Goal: Transaction & Acquisition: Book appointment/travel/reservation

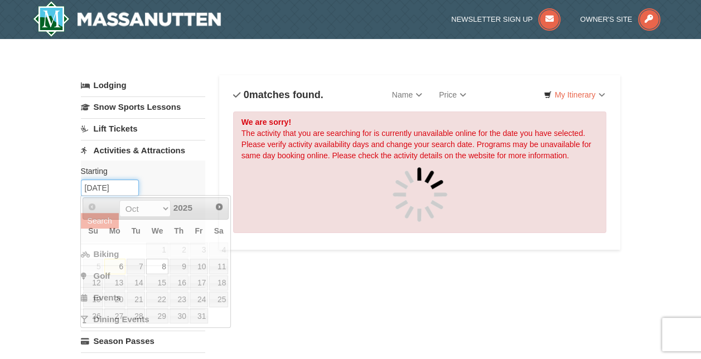
click at [123, 186] on input "10/08/2025" at bounding box center [110, 188] width 58 height 17
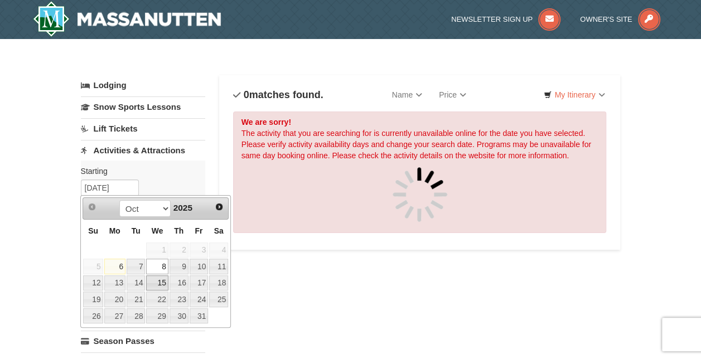
click at [157, 279] on link "15" at bounding box center [157, 284] width 22 height 16
type input "10/15/2025"
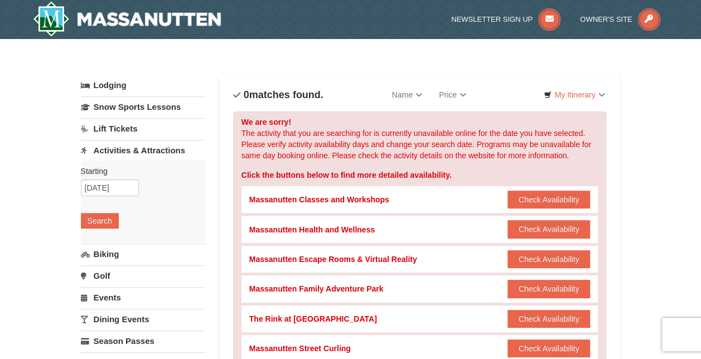
click at [103, 273] on link "Golf" at bounding box center [143, 276] width 124 height 21
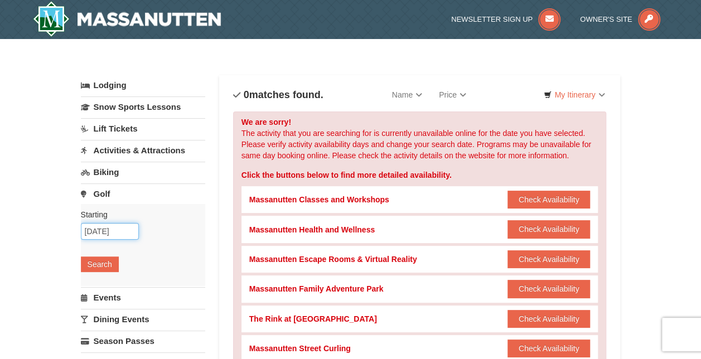
click at [122, 233] on input "[DATE]" at bounding box center [110, 231] width 58 height 17
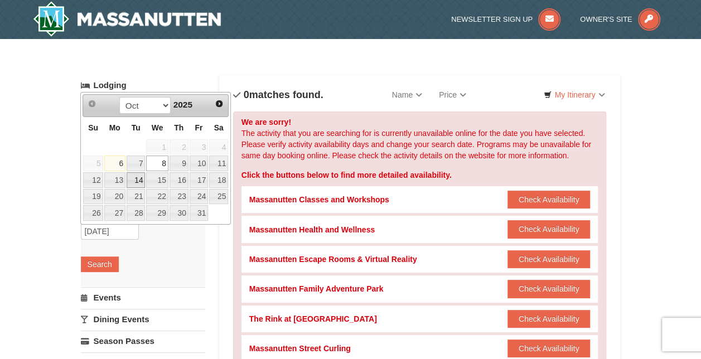
click at [137, 176] on link "14" at bounding box center [136, 180] width 19 height 16
type input "10/14/2025"
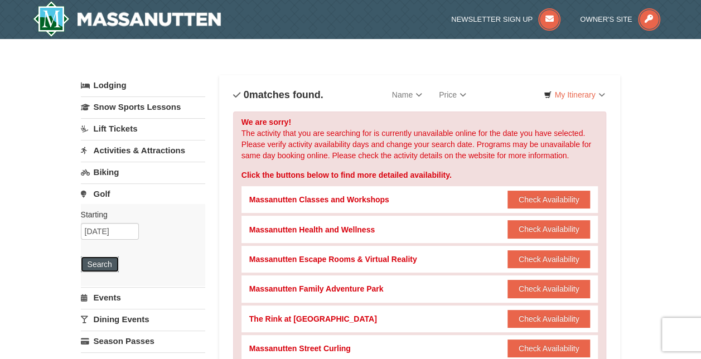
click at [95, 258] on button "Search" at bounding box center [100, 265] width 38 height 16
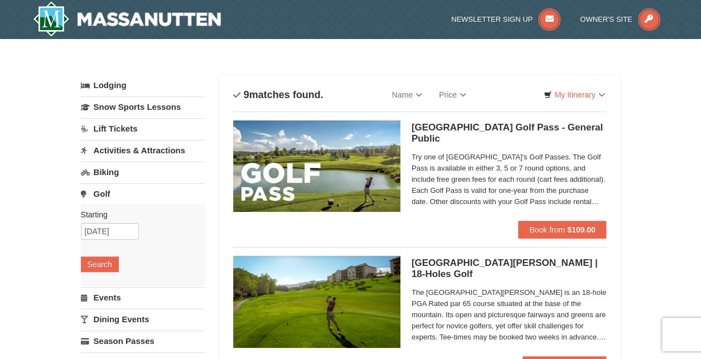
click at [119, 151] on link "Activities & Attractions" at bounding box center [143, 150] width 124 height 21
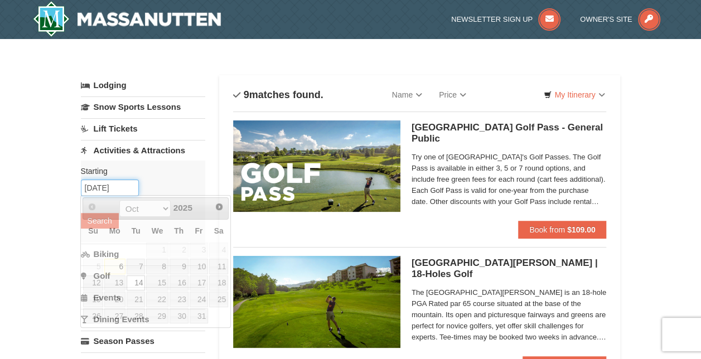
click at [127, 189] on input "[DATE]" at bounding box center [110, 188] width 58 height 17
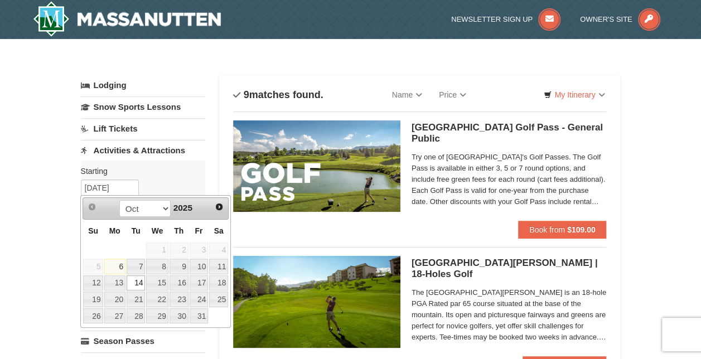
click at [137, 282] on link "14" at bounding box center [136, 284] width 19 height 16
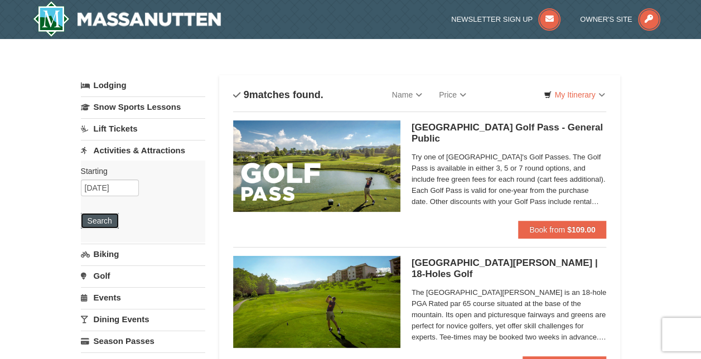
click at [99, 219] on button "Search" at bounding box center [100, 221] width 38 height 16
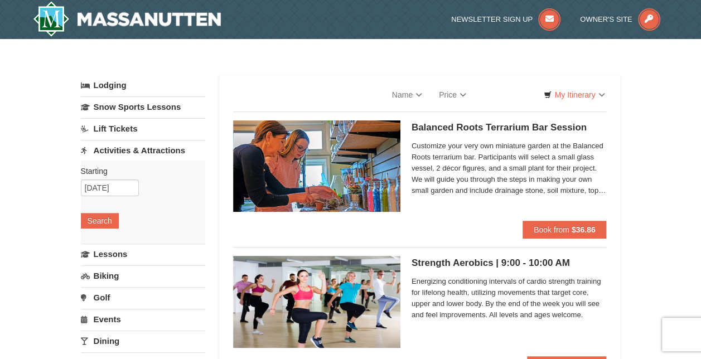
select select "10"
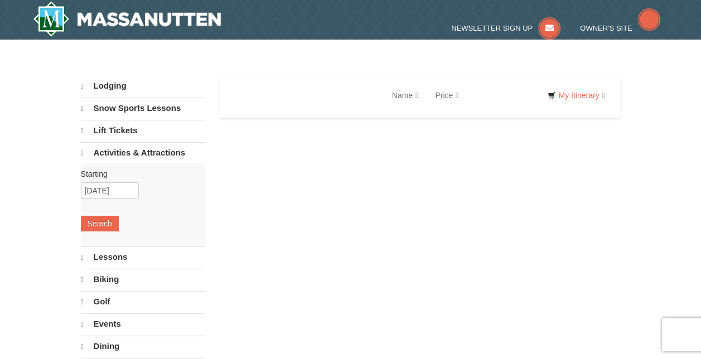
select select "10"
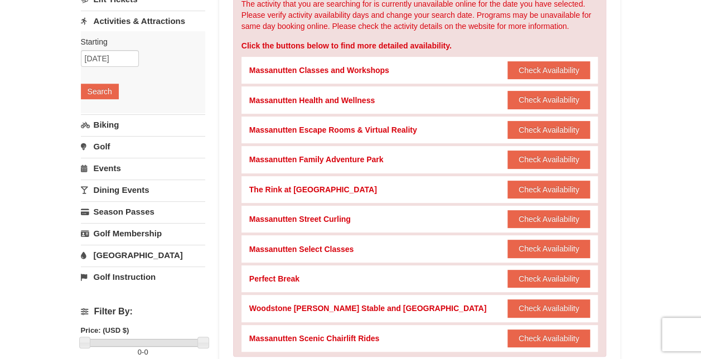
scroll to position [127, 0]
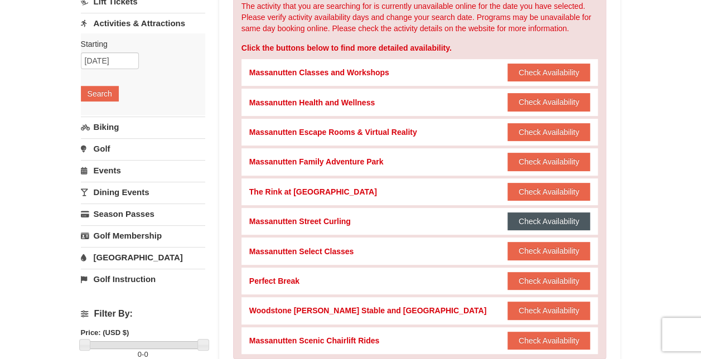
click at [536, 218] on button "Check Availability" at bounding box center [549, 222] width 83 height 18
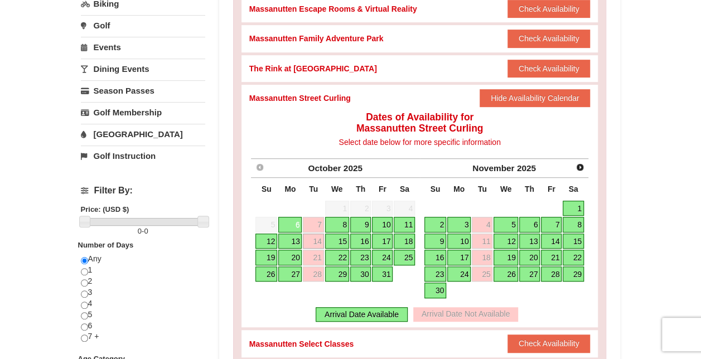
scroll to position [248, 0]
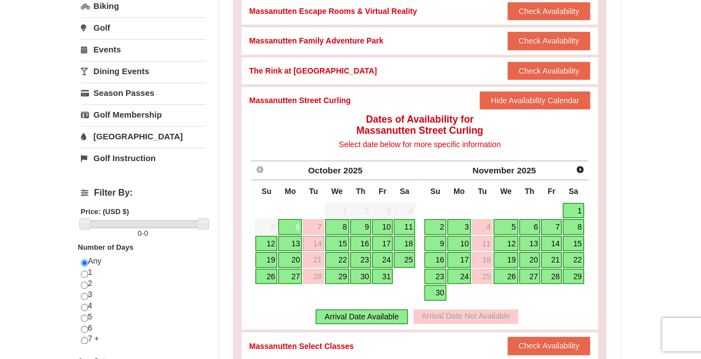
click at [340, 243] on link "15" at bounding box center [337, 244] width 24 height 16
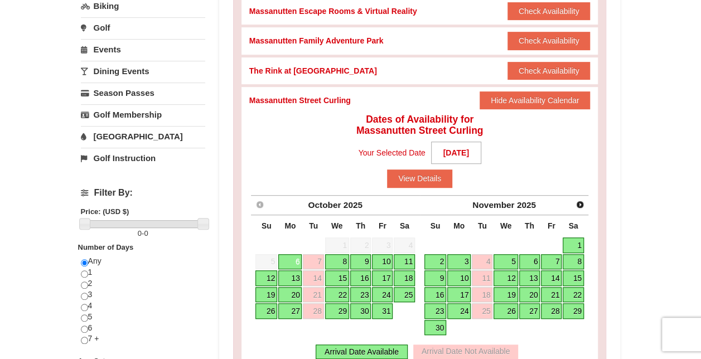
click at [337, 274] on link "15" at bounding box center [337, 279] width 24 height 16
click at [435, 177] on button "View Details" at bounding box center [419, 179] width 65 height 18
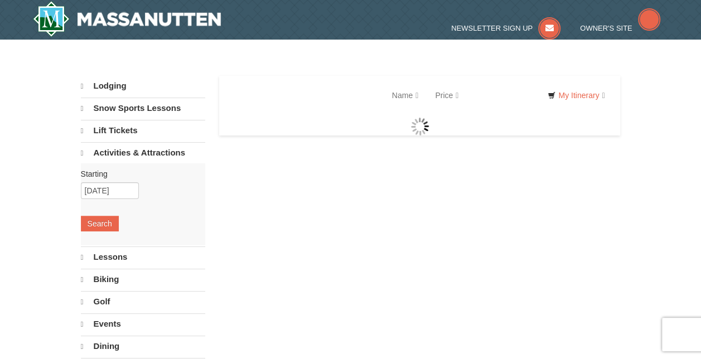
select select "10"
click at [106, 184] on input "10/14/2025" at bounding box center [110, 190] width 58 height 17
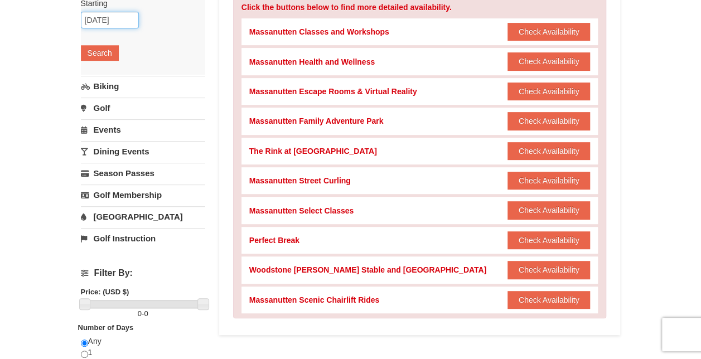
scroll to position [171, 0]
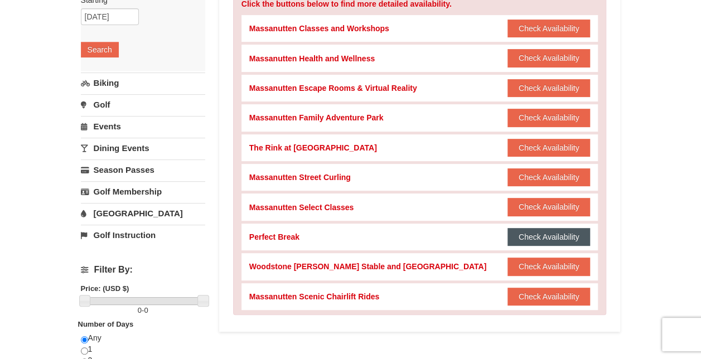
click at [526, 238] on button "Check Availability" at bounding box center [549, 237] width 83 height 18
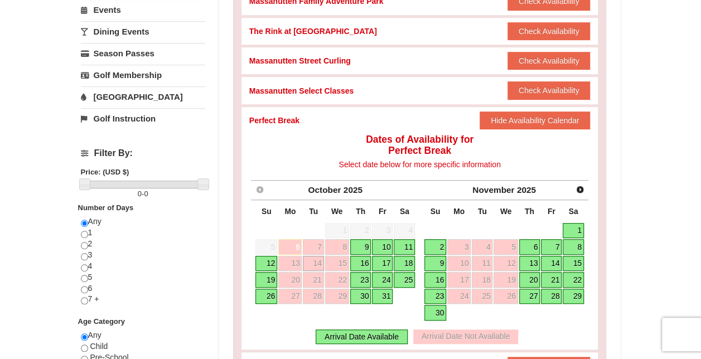
scroll to position [305, 0]
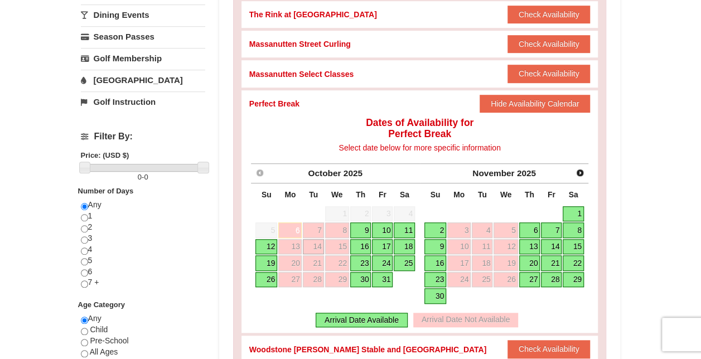
click at [363, 245] on link "16" at bounding box center [360, 247] width 21 height 16
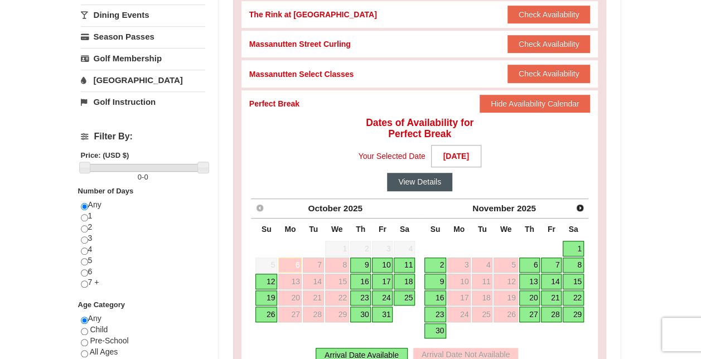
click at [410, 183] on button "View Details" at bounding box center [419, 182] width 65 height 18
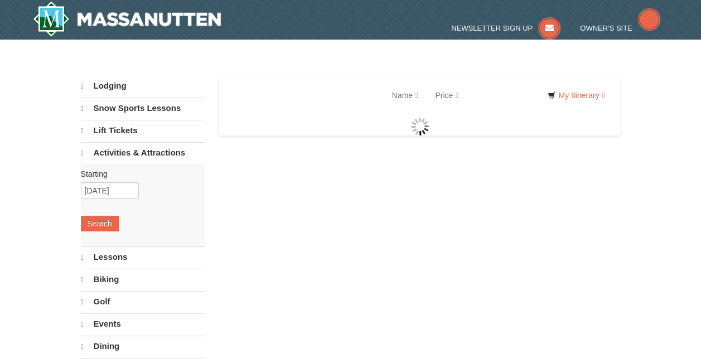
select select "10"
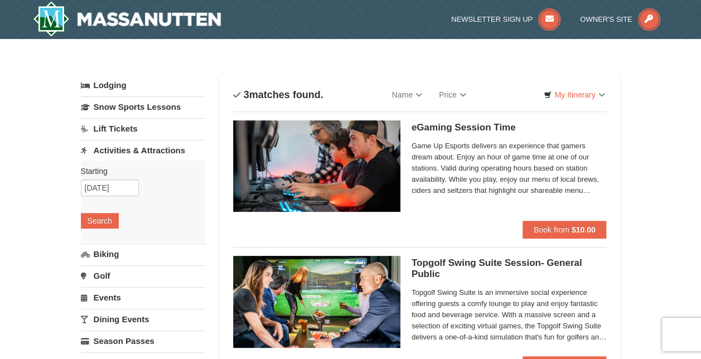
click at [410, 183] on div "eGaming Session Time Perfect Break Game Up Esports delivers an experience that …" at bounding box center [420, 170] width 374 height 100
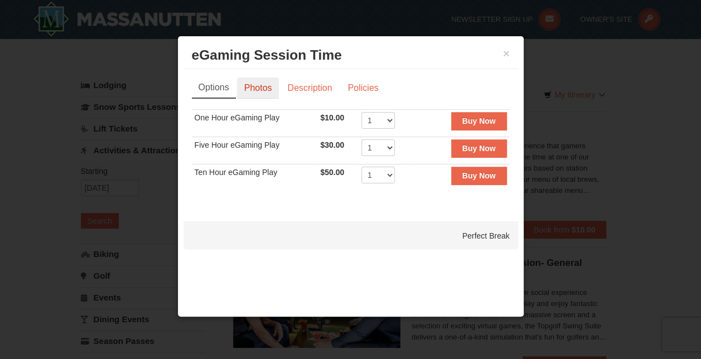
click at [252, 85] on link "Photos" at bounding box center [258, 88] width 42 height 21
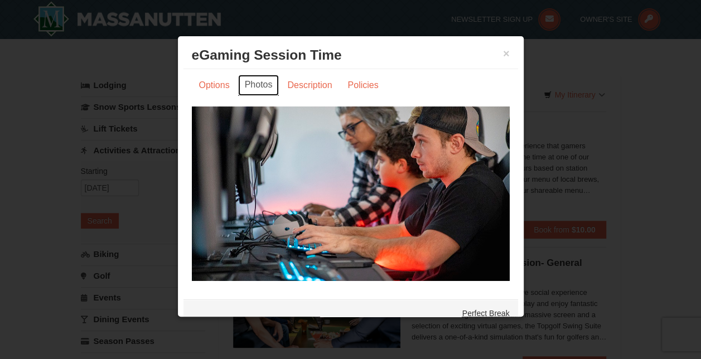
scroll to position [6, 0]
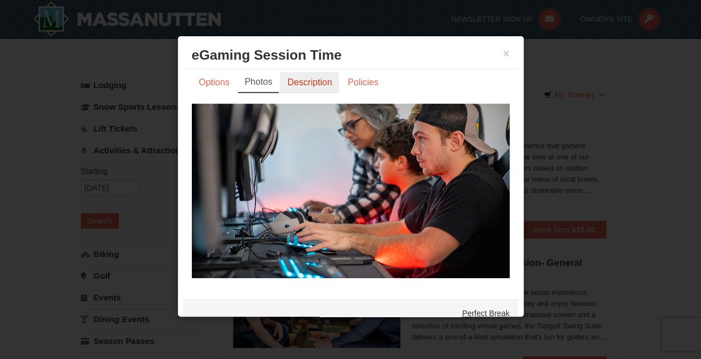
click at [302, 87] on link "Description" at bounding box center [309, 82] width 59 height 21
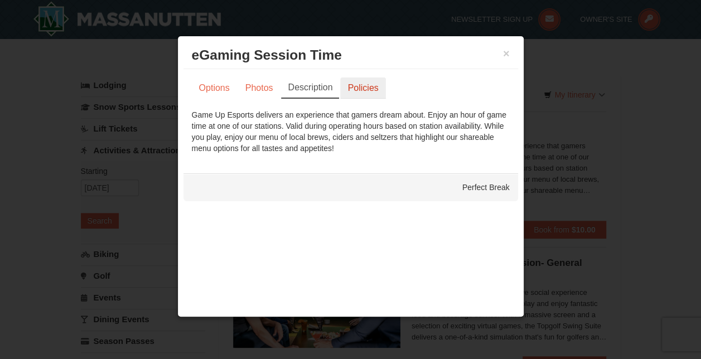
click at [368, 93] on link "Policies" at bounding box center [362, 88] width 45 height 21
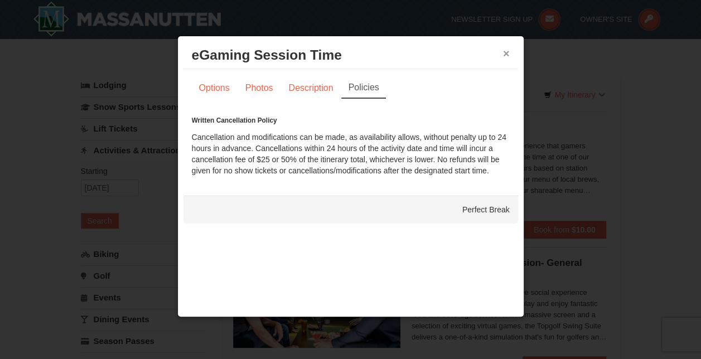
click at [508, 55] on button "×" at bounding box center [506, 53] width 7 height 11
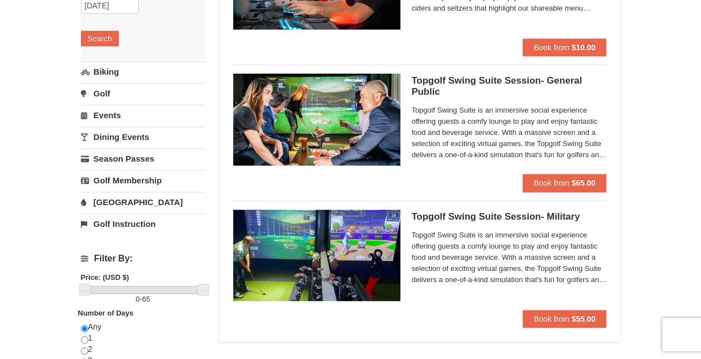
scroll to position [197, 0]
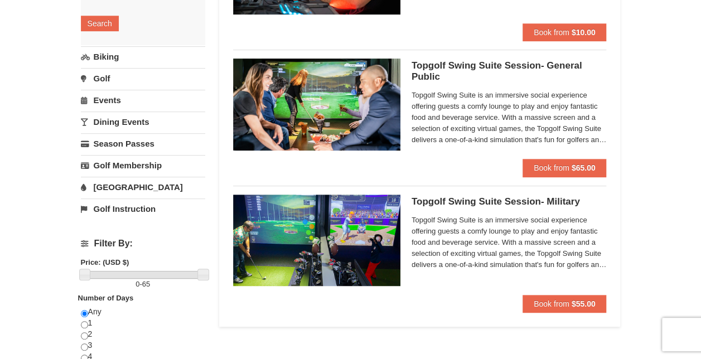
click at [579, 138] on span "Topgolf Swing Suite is an immersive social experience offering guests a comfy l…" at bounding box center [509, 118] width 195 height 56
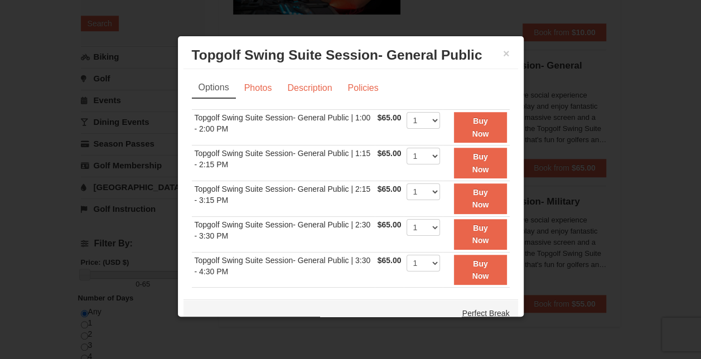
scroll to position [196, 0]
click at [503, 56] on button "×" at bounding box center [506, 53] width 7 height 11
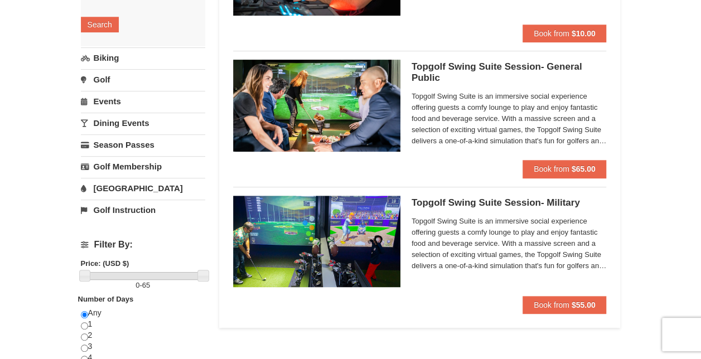
click at [352, 80] on img at bounding box center [316, 105] width 167 height 91
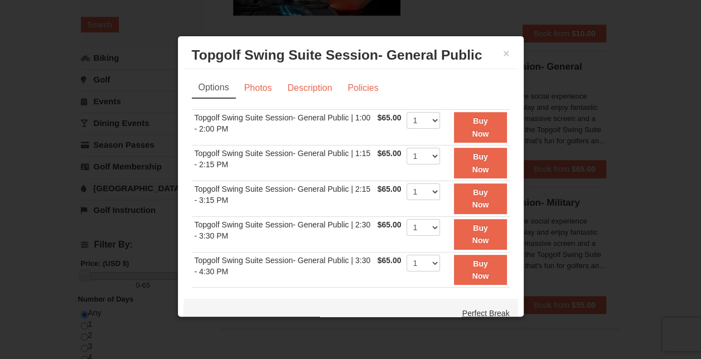
click at [493, 56] on h3 "Topgolf Swing Suite Session- General Public Perfect Break" at bounding box center [351, 55] width 318 height 17
click at [503, 54] on button "×" at bounding box center [506, 53] width 7 height 11
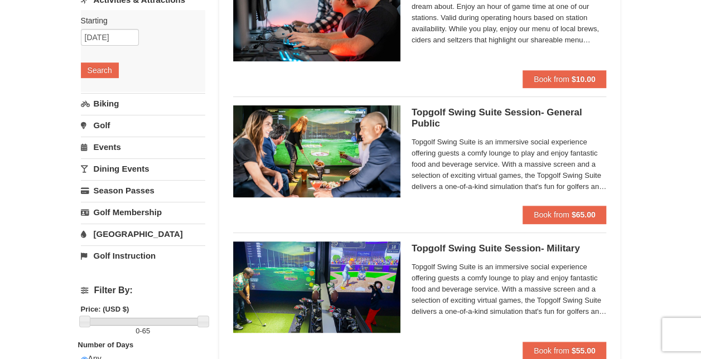
scroll to position [149, 0]
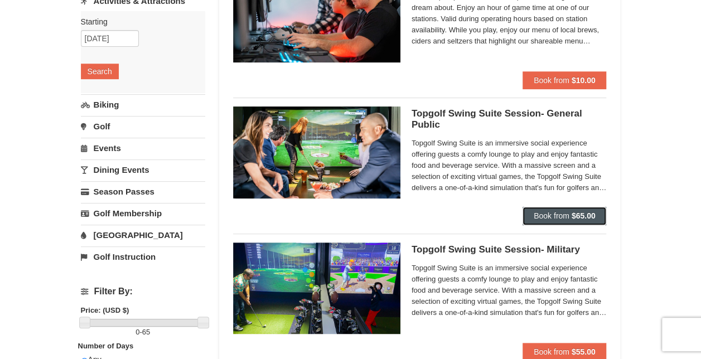
click at [565, 214] on span "Book from" at bounding box center [552, 215] width 36 height 9
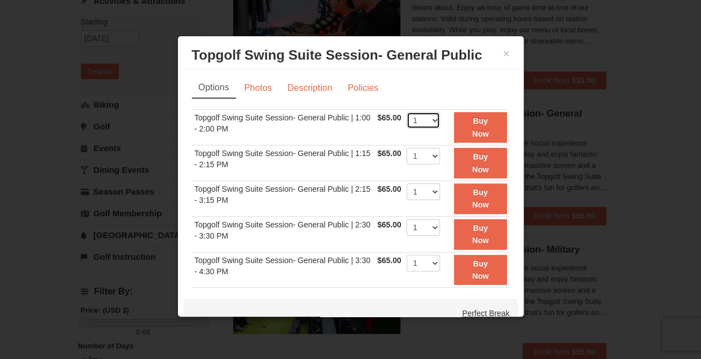
click at [417, 120] on select "1" at bounding box center [423, 120] width 33 height 17
click at [417, 117] on select "1" at bounding box center [423, 120] width 33 height 17
click at [503, 51] on button "×" at bounding box center [506, 53] width 7 height 11
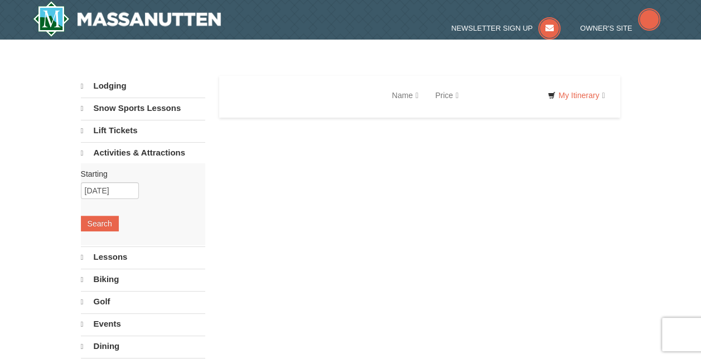
select select "10"
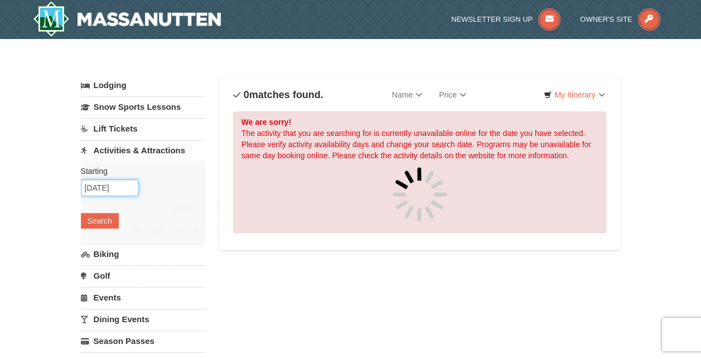
click at [119, 186] on input "[DATE]" at bounding box center [110, 188] width 58 height 17
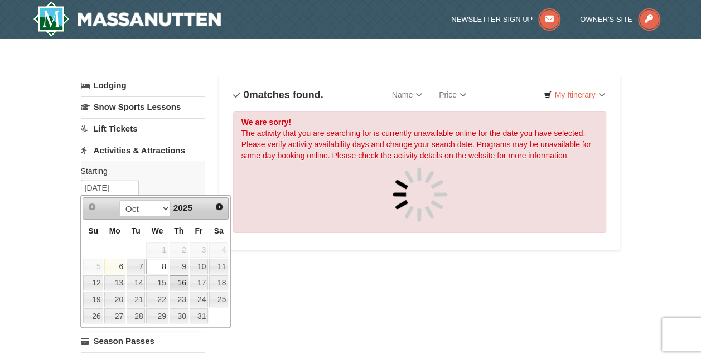
click at [183, 279] on link "16" at bounding box center [179, 284] width 19 height 16
type input "[DATE]"
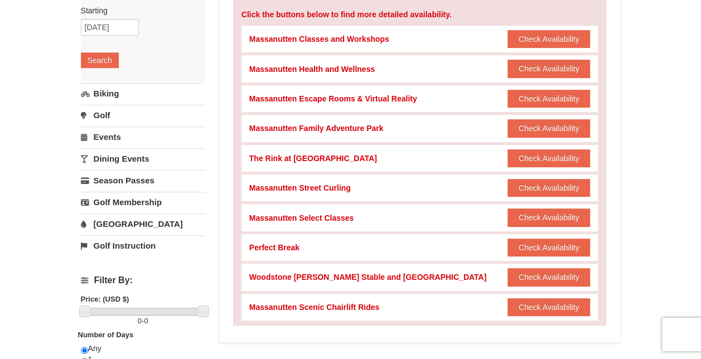
scroll to position [165, 0]
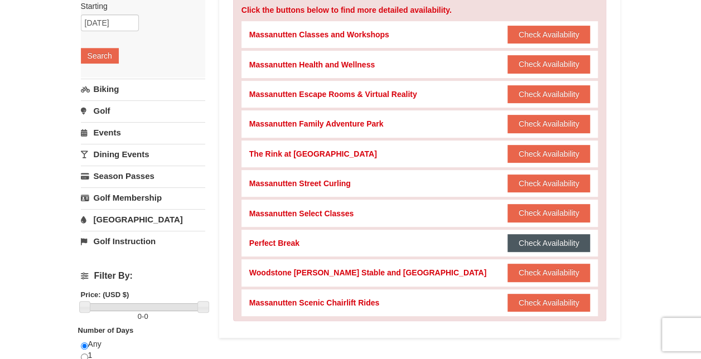
click at [548, 241] on button "Check Availability" at bounding box center [549, 243] width 83 height 18
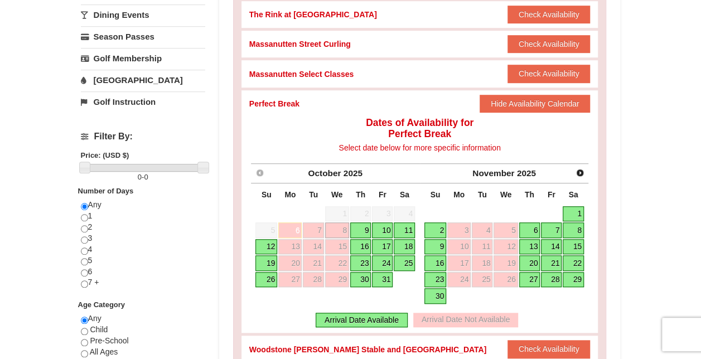
scroll to position [306, 0]
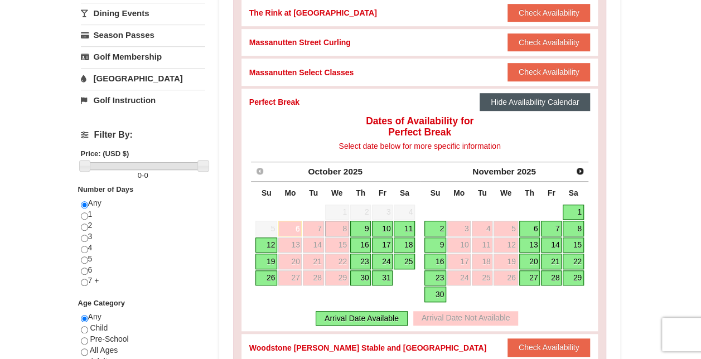
click at [559, 98] on button "Hide Availability Calendar" at bounding box center [535, 102] width 111 height 18
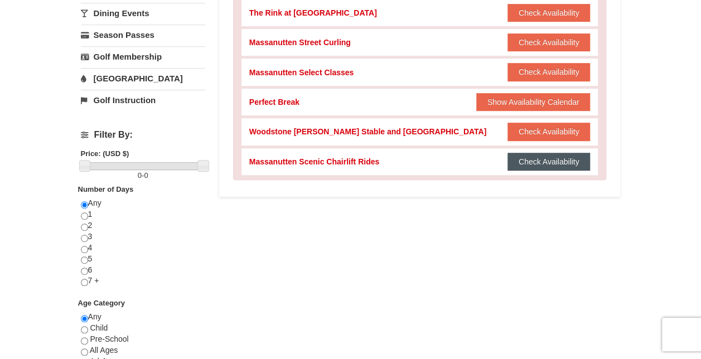
click at [553, 162] on button "Check Availability" at bounding box center [549, 162] width 83 height 18
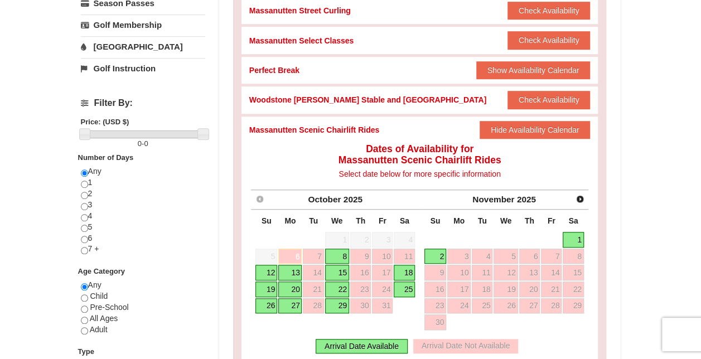
scroll to position [339, 0]
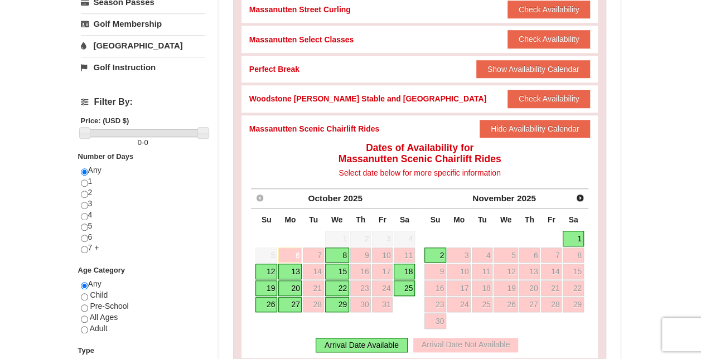
click at [294, 273] on link "13" at bounding box center [289, 272] width 23 height 16
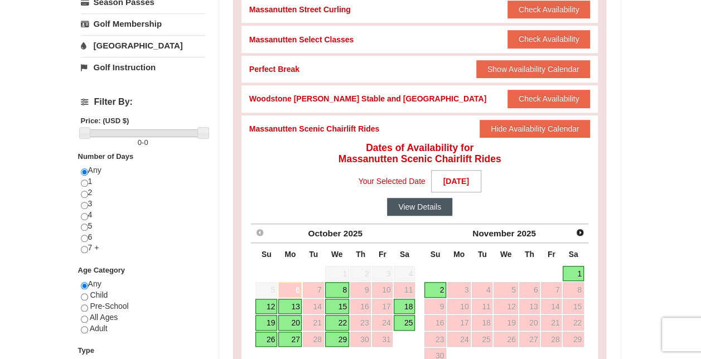
click at [425, 205] on button "View Details" at bounding box center [419, 207] width 65 height 18
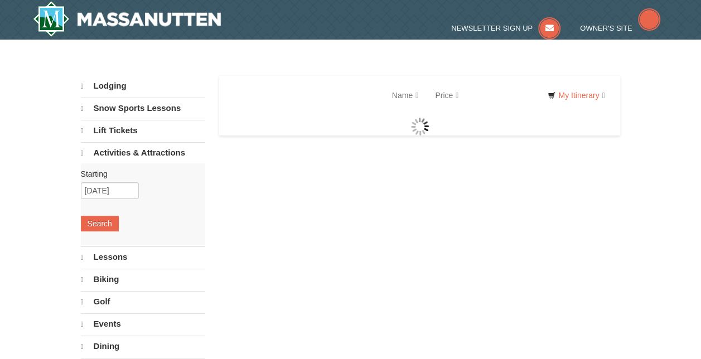
select select "10"
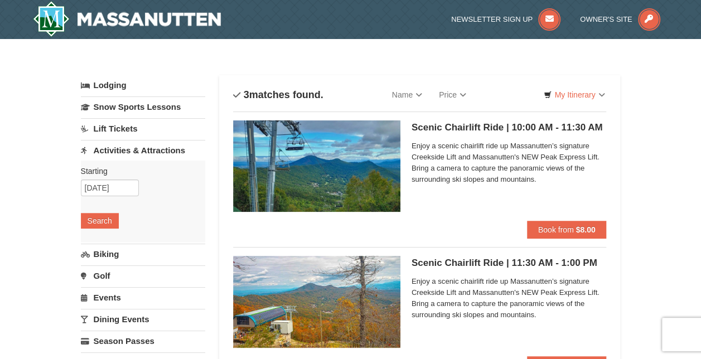
click at [425, 205] on div "Scenic Chairlift Ride | 10:00 AM - 11:30 AM Massanutten Scenic Chairlift Rides …" at bounding box center [509, 170] width 195 height 100
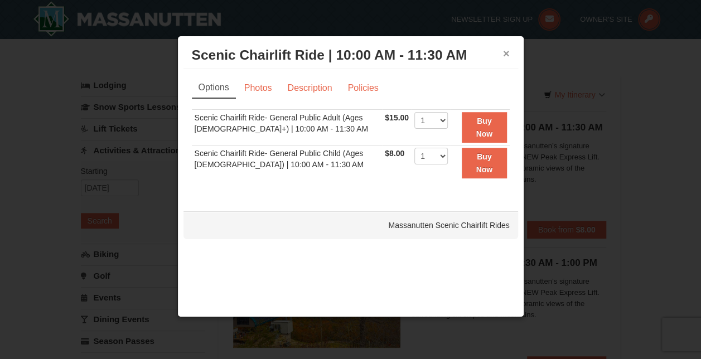
click at [507, 51] on button "×" at bounding box center [506, 53] width 7 height 11
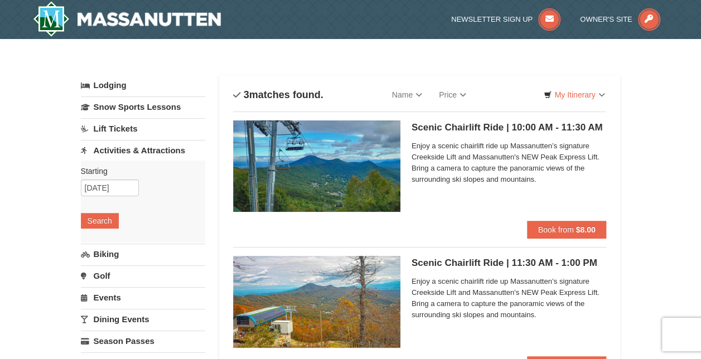
click at [280, 317] on img at bounding box center [316, 301] width 167 height 91
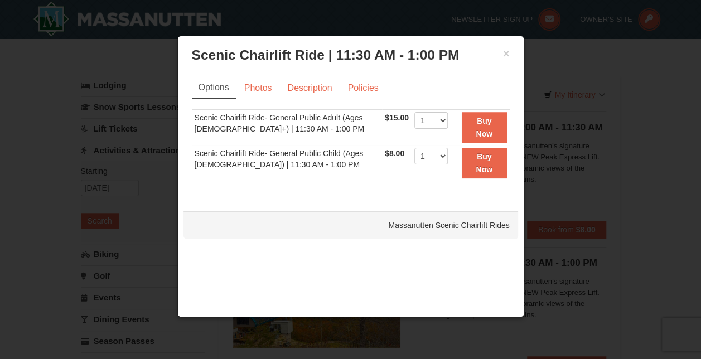
click at [502, 51] on h3 "Scenic Chairlift Ride | 11:30 AM - 1:00 PM Massanutten Scenic Chairlift Rides" at bounding box center [351, 55] width 318 height 17
click at [507, 53] on button "×" at bounding box center [506, 53] width 7 height 11
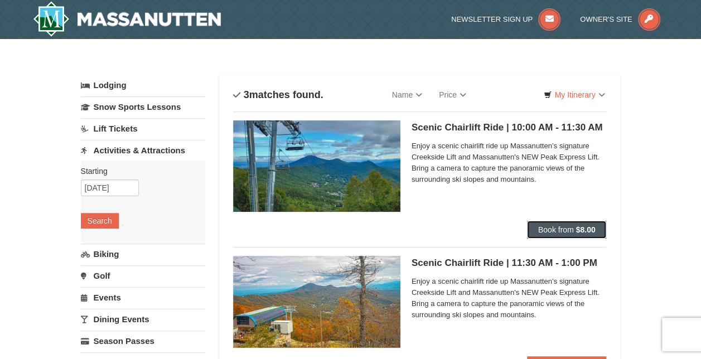
click at [588, 229] on strong "$8.00" at bounding box center [586, 229] width 20 height 9
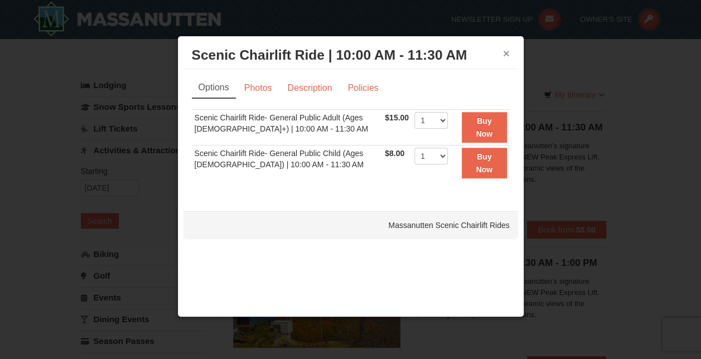
click at [504, 57] on button "×" at bounding box center [506, 53] width 7 height 11
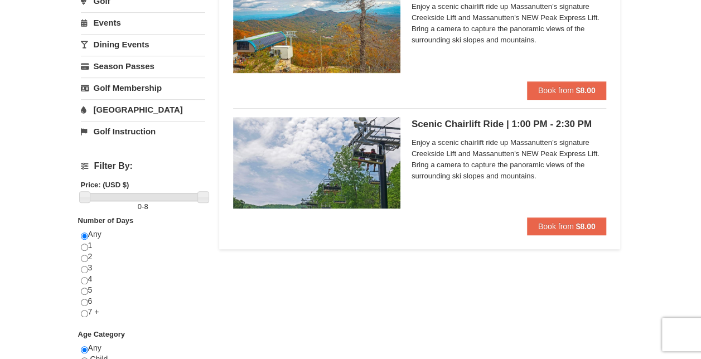
scroll to position [277, 0]
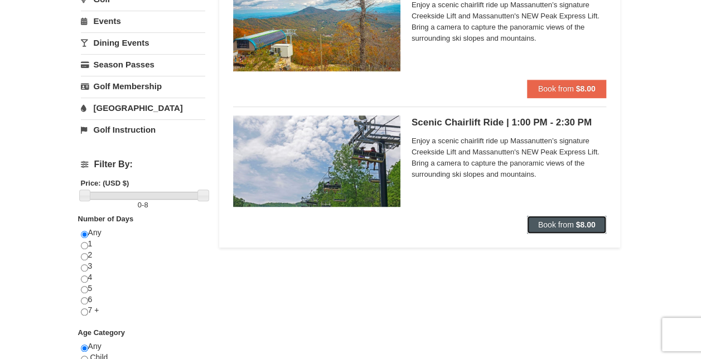
click at [570, 224] on span "Book from" at bounding box center [556, 224] width 36 height 9
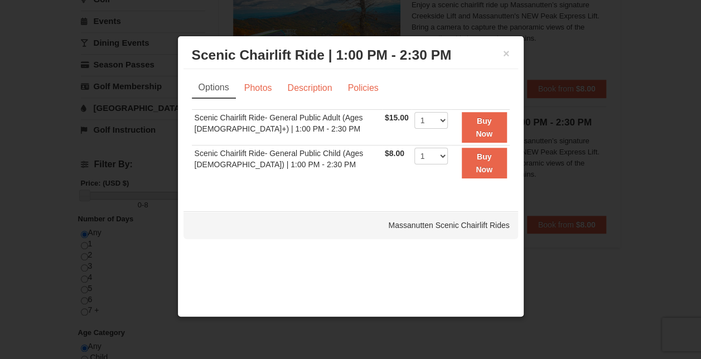
click at [502, 52] on h3 "Scenic Chairlift Ride | 1:00 PM - 2:30 PM Massanutten Scenic Chairlift Rides" at bounding box center [351, 55] width 318 height 17
click at [505, 52] on button "×" at bounding box center [506, 53] width 7 height 11
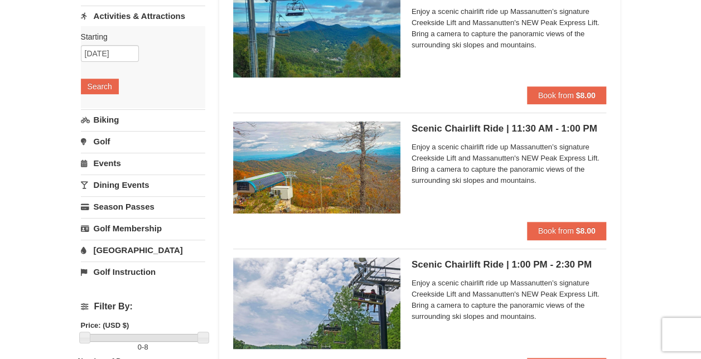
scroll to position [0, 0]
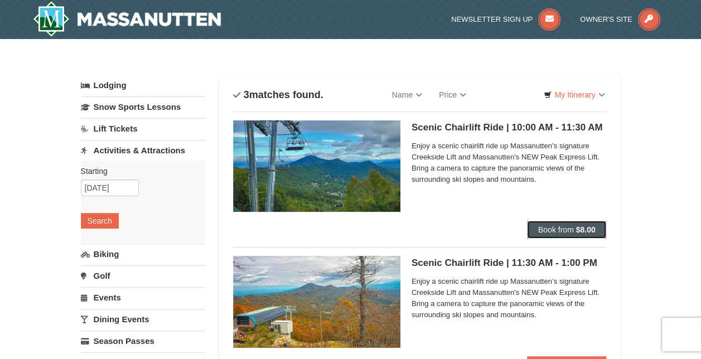
click at [578, 230] on strong "$8.00" at bounding box center [586, 229] width 20 height 9
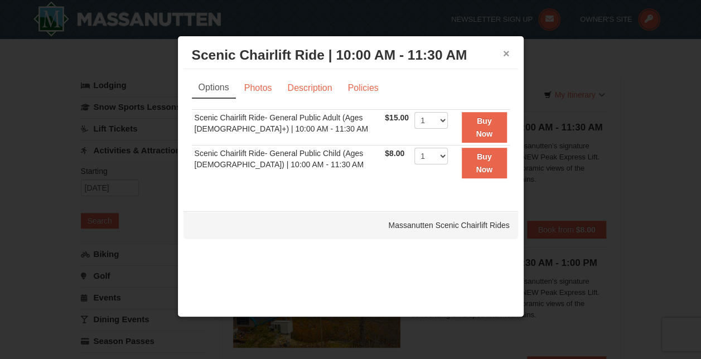
click at [504, 52] on button "×" at bounding box center [506, 53] width 7 height 11
